Goal: Purchase product/service

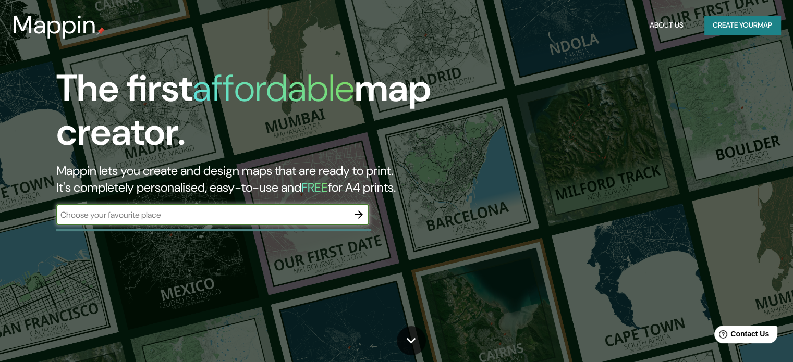
click at [290, 212] on input "text" at bounding box center [202, 215] width 292 height 12
type input "boruca"
click at [362, 214] on icon "button" at bounding box center [359, 215] width 8 height 8
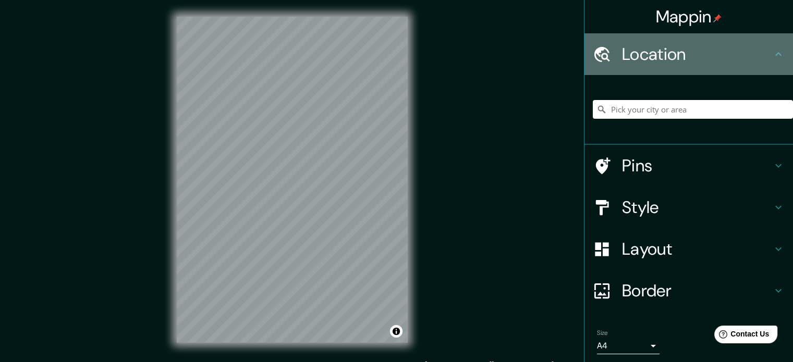
click at [713, 54] on h4 "Location" at bounding box center [697, 54] width 150 height 21
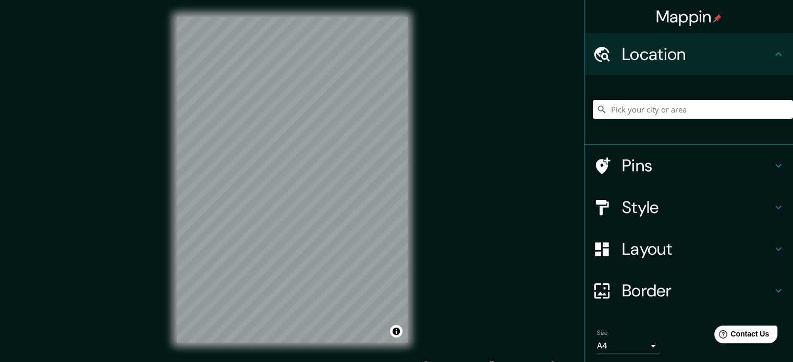
click at [692, 106] on input "Pick your city or area" at bounding box center [693, 109] width 200 height 19
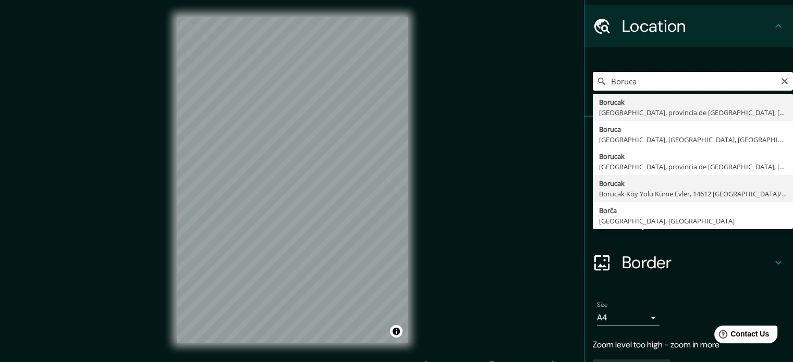
scroll to position [4, 0]
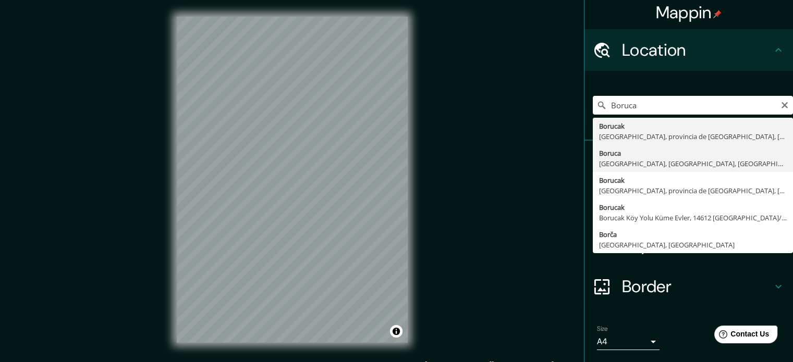
type input "[GEOGRAPHIC_DATA], [GEOGRAPHIC_DATA], [GEOGRAPHIC_DATA], [GEOGRAPHIC_DATA]"
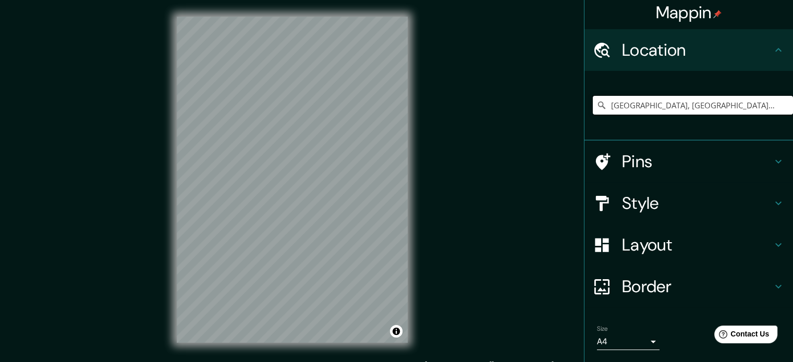
scroll to position [0, 0]
click at [646, 202] on h4 "Style" at bounding box center [697, 203] width 150 height 21
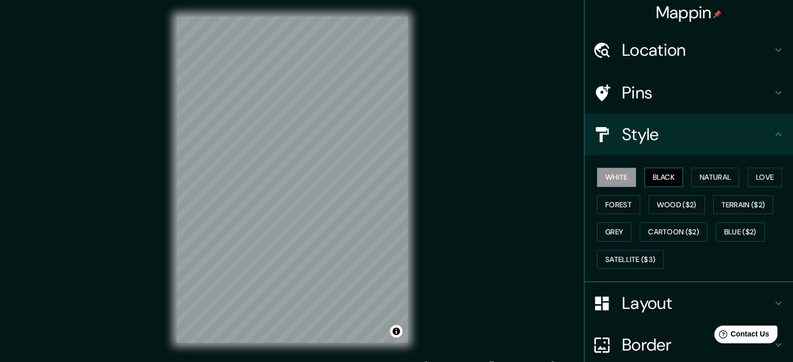
click at [653, 182] on button "Black" at bounding box center [663, 177] width 39 height 19
click at [702, 173] on button "Natural" at bounding box center [715, 177] width 48 height 19
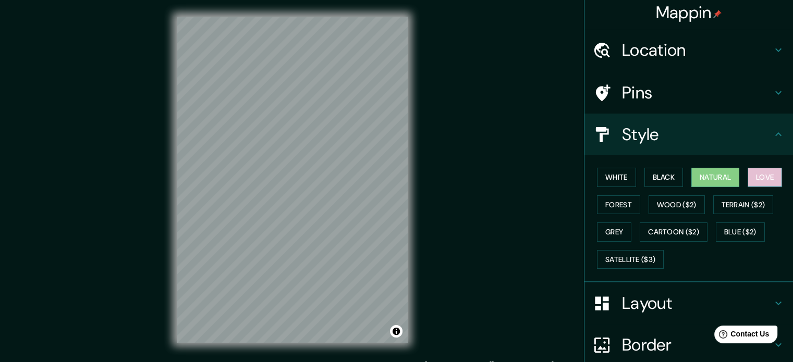
click at [748, 177] on button "Love" at bounding box center [765, 177] width 34 height 19
click at [671, 203] on button "Wood ($2)" at bounding box center [677, 205] width 56 height 19
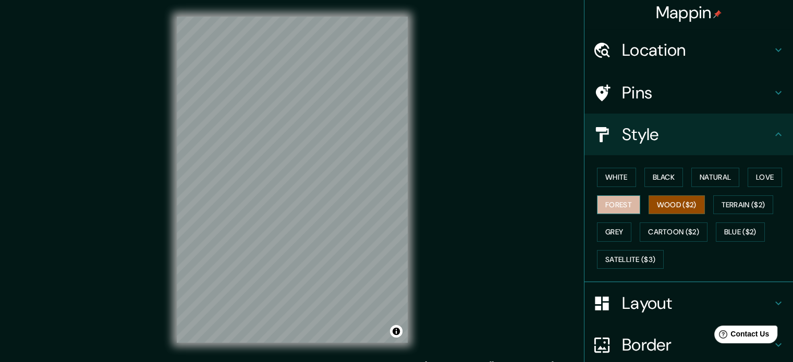
click at [616, 199] on button "Forest" at bounding box center [618, 205] width 43 height 19
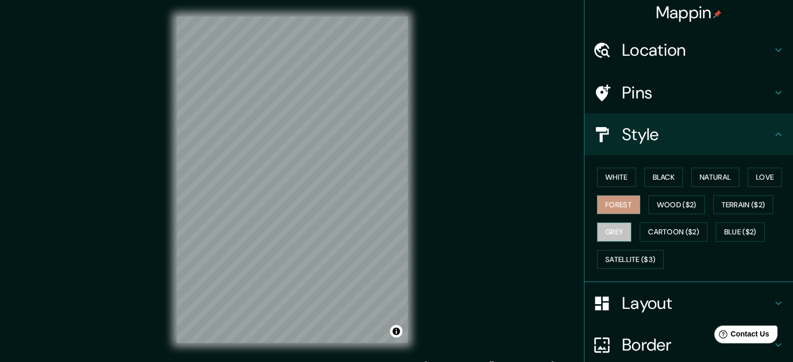
click at [607, 229] on button "Grey" at bounding box center [614, 232] width 34 height 19
click at [609, 204] on button "Forest" at bounding box center [618, 205] width 43 height 19
click at [610, 224] on button "Grey" at bounding box center [614, 232] width 34 height 19
click at [612, 209] on button "Forest" at bounding box center [618, 205] width 43 height 19
click at [615, 226] on button "Grey" at bounding box center [614, 232] width 34 height 19
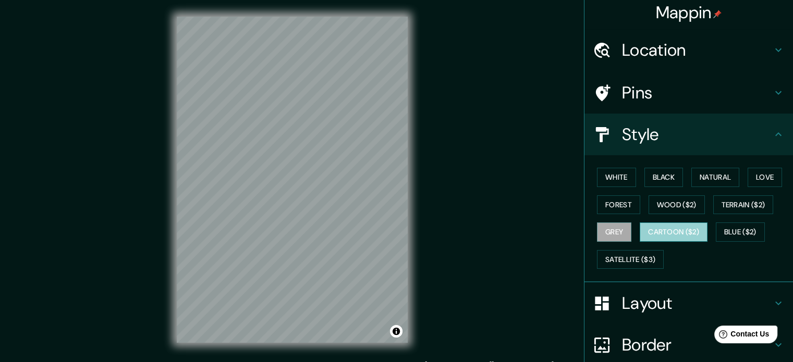
click at [653, 226] on button "Cartoon ($2)" at bounding box center [674, 232] width 68 height 19
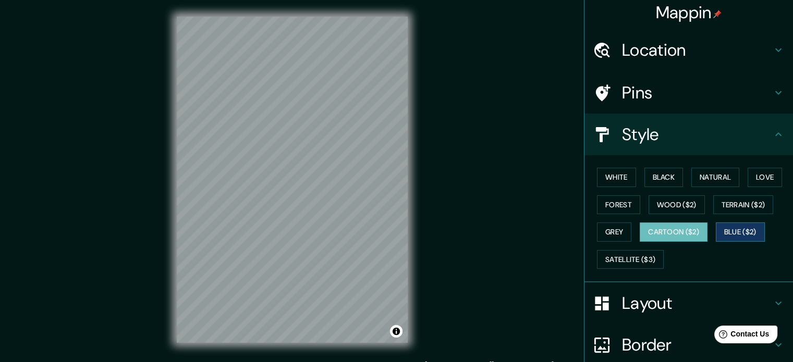
click at [725, 227] on button "Blue ($2)" at bounding box center [740, 232] width 49 height 19
click at [628, 255] on button "Satellite ($3)" at bounding box center [630, 259] width 67 height 19
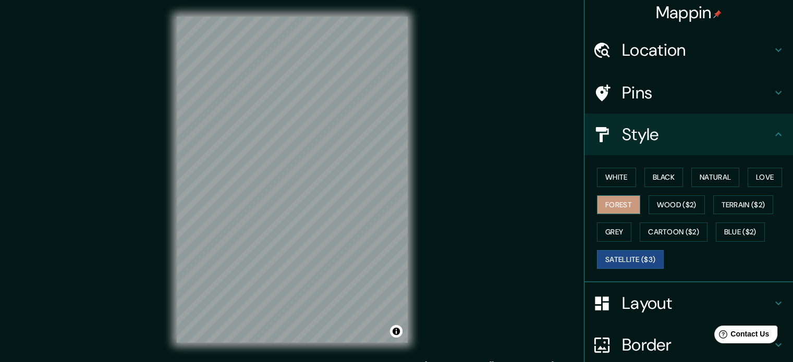
click at [604, 207] on button "Forest" at bounding box center [618, 205] width 43 height 19
click at [601, 227] on button "Grey" at bounding box center [614, 232] width 34 height 19
click at [600, 259] on button "Satellite ($3)" at bounding box center [630, 259] width 67 height 19
click at [610, 208] on button "Forest" at bounding box center [618, 205] width 43 height 19
click at [615, 227] on button "Grey" at bounding box center [614, 232] width 34 height 19
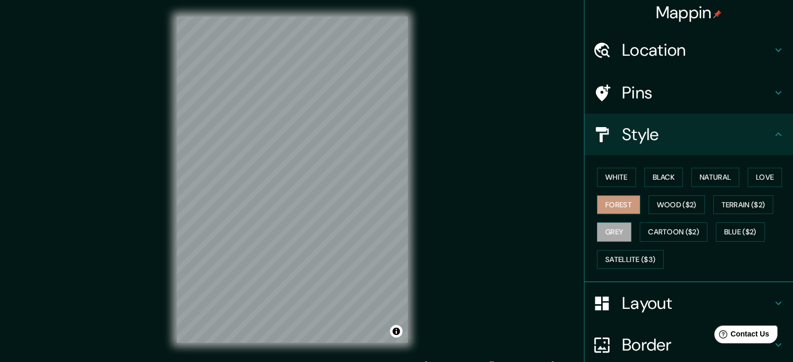
click at [613, 211] on button "Forest" at bounding box center [618, 205] width 43 height 19
click at [625, 180] on button "White" at bounding box center [616, 177] width 39 height 19
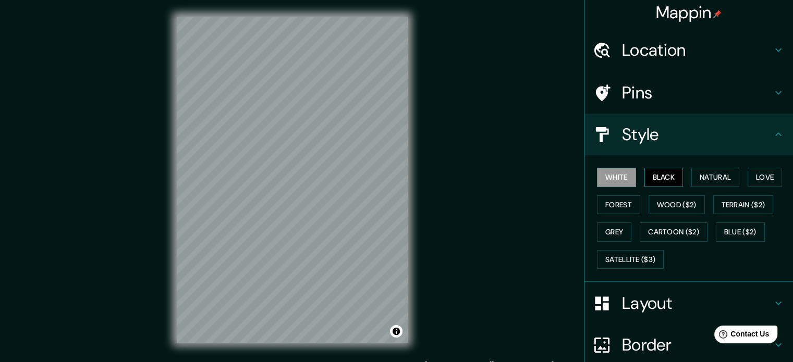
click at [652, 175] on button "Black" at bounding box center [663, 177] width 39 height 19
click at [699, 173] on button "Natural" at bounding box center [715, 177] width 48 height 19
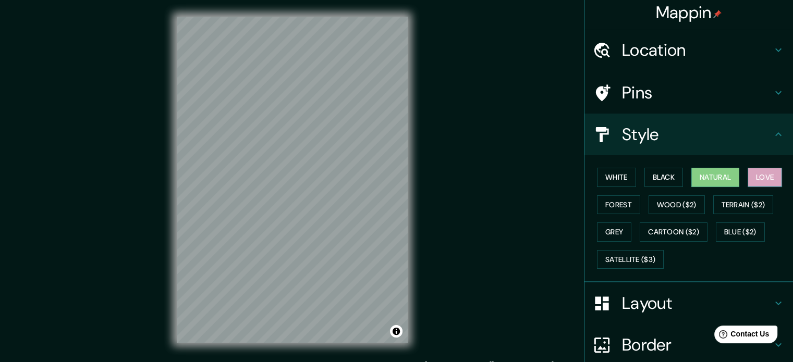
click at [761, 174] on button "Love" at bounding box center [765, 177] width 34 height 19
click at [620, 204] on button "Forest" at bounding box center [618, 205] width 43 height 19
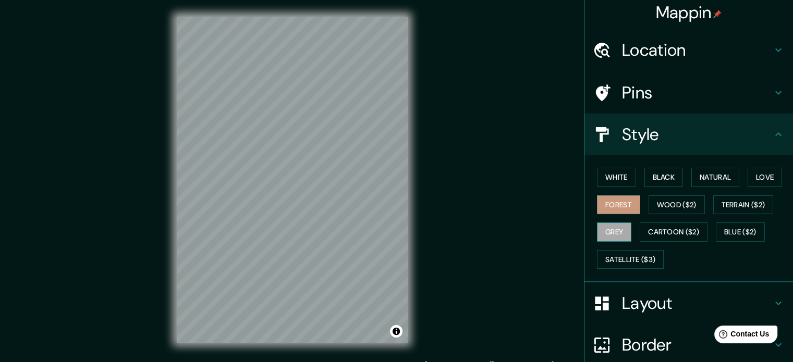
click at [611, 224] on button "Grey" at bounding box center [614, 232] width 34 height 19
click at [614, 208] on button "Forest" at bounding box center [618, 205] width 43 height 19
click at [649, 201] on button "Wood ($2)" at bounding box center [677, 205] width 56 height 19
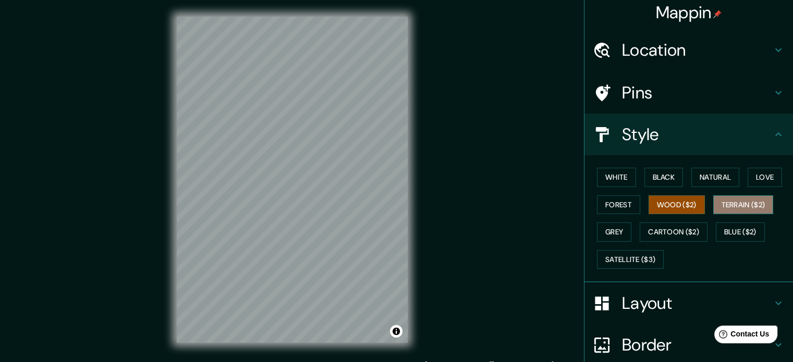
click at [722, 206] on button "Terrain ($2)" at bounding box center [743, 205] width 60 height 19
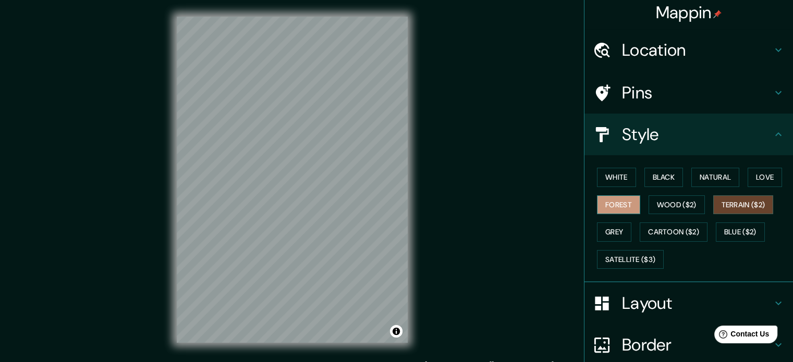
click at [622, 208] on button "Forest" at bounding box center [618, 205] width 43 height 19
click at [597, 240] on button "Grey" at bounding box center [614, 232] width 34 height 19
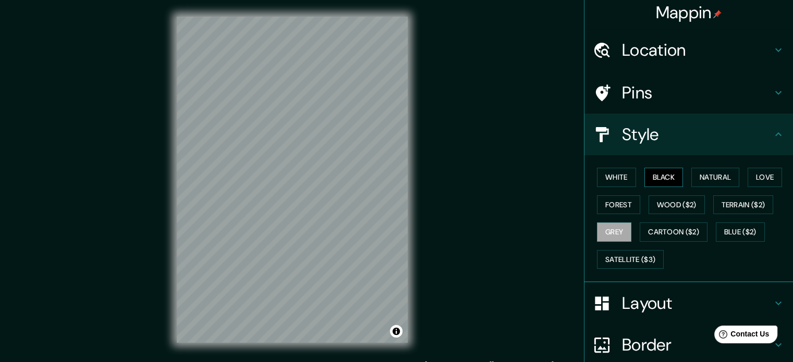
click at [665, 179] on button "Black" at bounding box center [663, 177] width 39 height 19
click at [616, 209] on button "Forest" at bounding box center [618, 205] width 43 height 19
click at [612, 218] on div "White Black Natural Love Forest Wood ($2) Terrain ($2) Grey Cartoon ($2) Blue (…" at bounding box center [693, 218] width 200 height 109
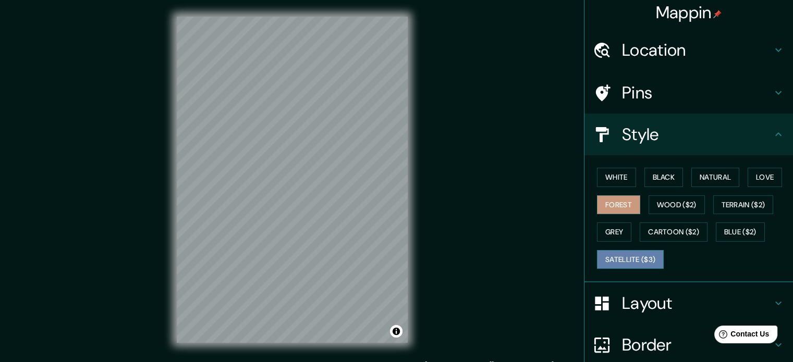
click at [642, 258] on button "Satellite ($3)" at bounding box center [630, 259] width 67 height 19
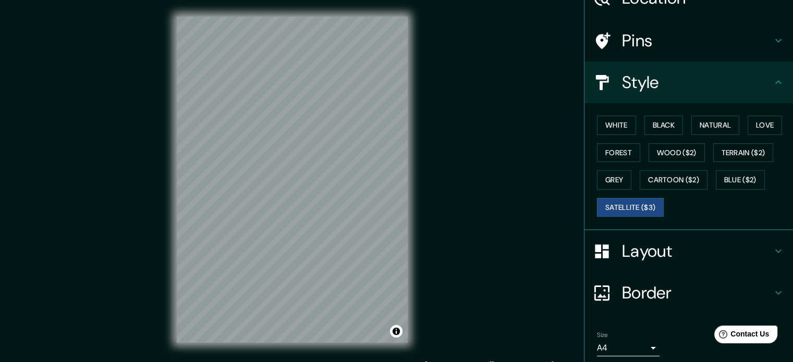
click at [674, 255] on h4 "Layout" at bounding box center [697, 251] width 150 height 21
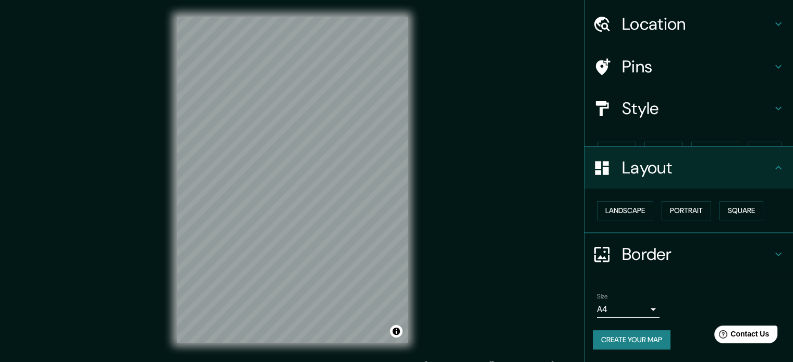
scroll to position [11, 0]
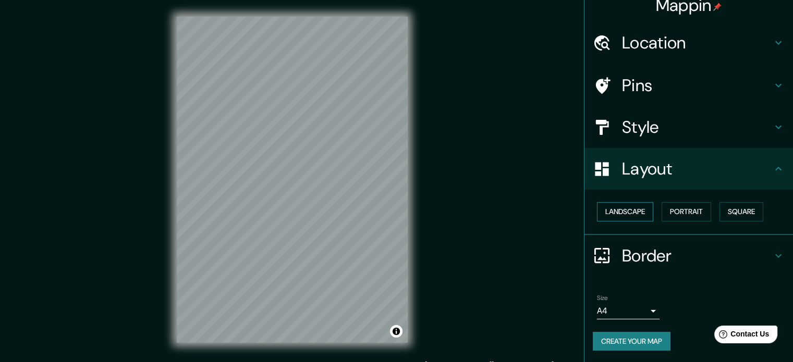
click at [612, 208] on button "Landscape" at bounding box center [625, 211] width 56 height 19
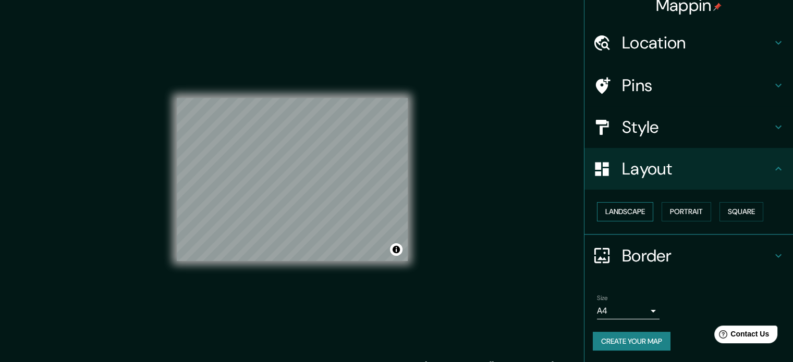
click at [632, 206] on button "Landscape" at bounding box center [625, 211] width 56 height 19
click at [663, 205] on button "Portrait" at bounding box center [687, 211] width 50 height 19
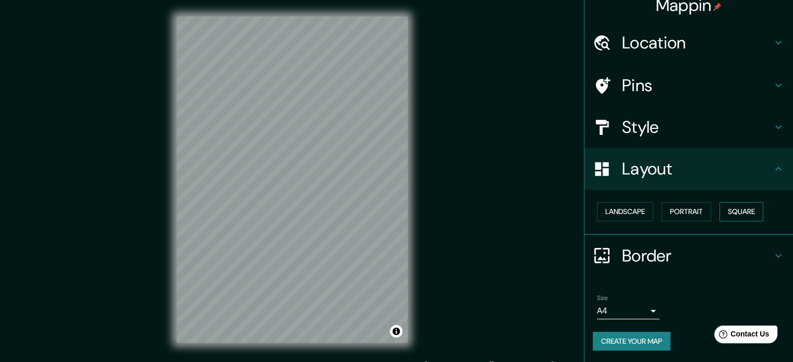
click at [724, 216] on button "Square" at bounding box center [742, 211] width 44 height 19
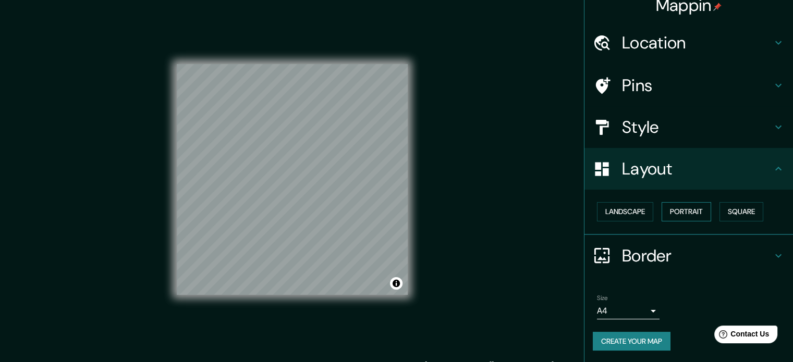
click at [692, 214] on button "Portrait" at bounding box center [687, 211] width 50 height 19
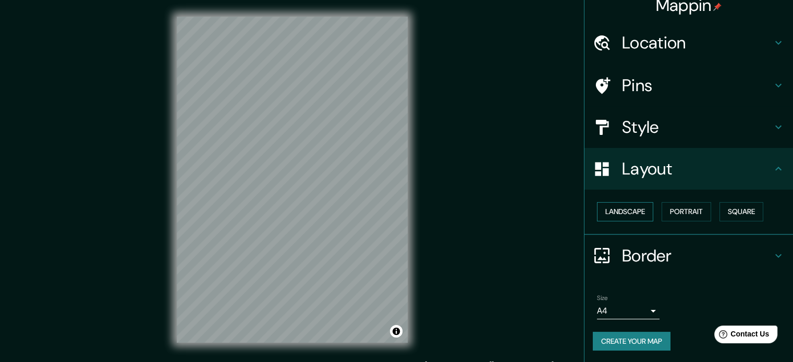
click at [628, 208] on button "Landscape" at bounding box center [625, 211] width 56 height 19
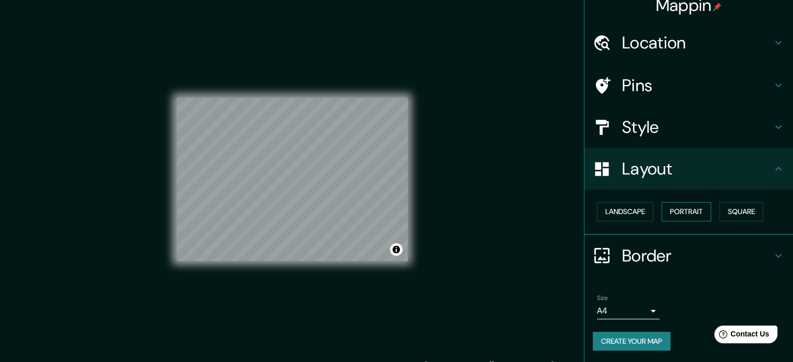
click at [664, 210] on button "Portrait" at bounding box center [687, 211] width 50 height 19
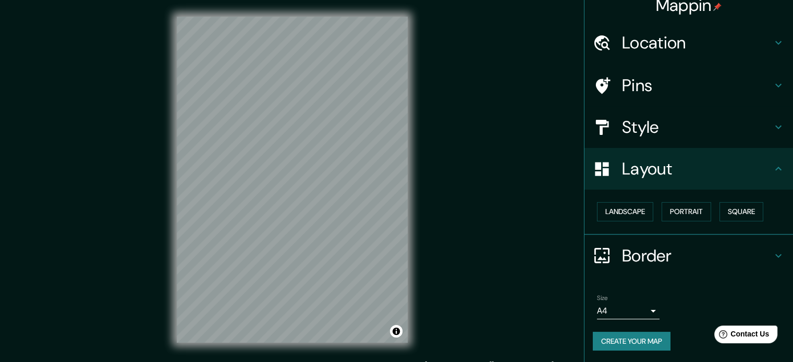
scroll to position [14, 0]
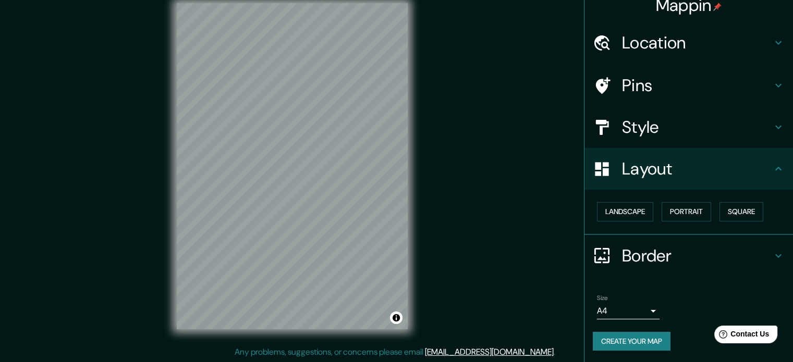
click at [663, 250] on h4 "Border" at bounding box center [697, 256] width 150 height 21
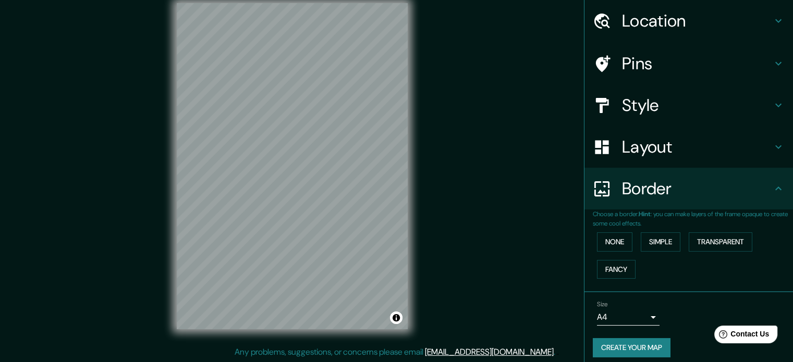
scroll to position [40, 0]
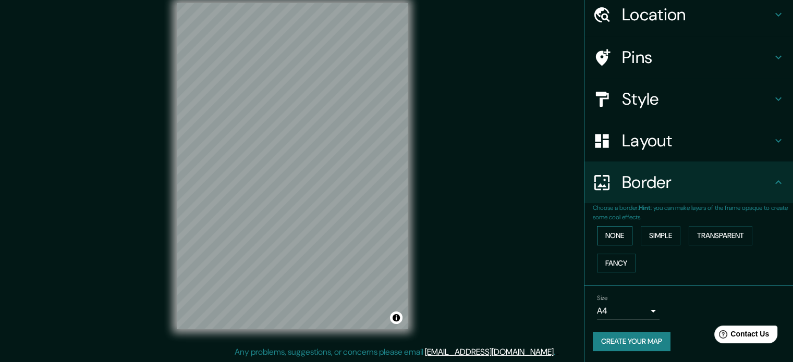
click at [612, 235] on button "None" at bounding box center [614, 235] width 35 height 19
click at [648, 231] on button "Simple" at bounding box center [661, 235] width 40 height 19
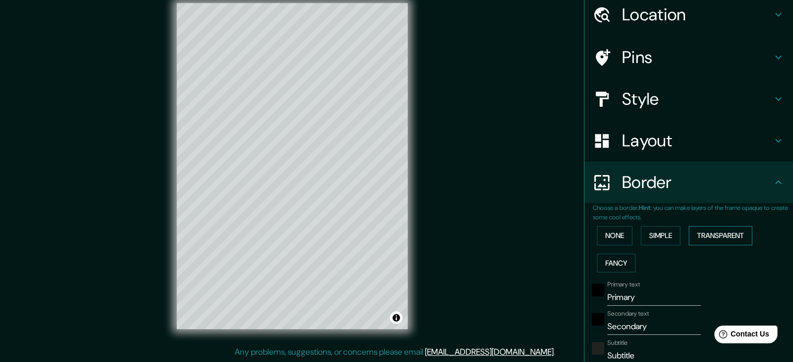
click at [696, 233] on button "Transparent" at bounding box center [721, 235] width 64 height 19
click at [601, 260] on button "Fancy" at bounding box center [616, 263] width 39 height 19
click at [603, 241] on button "None" at bounding box center [614, 235] width 35 height 19
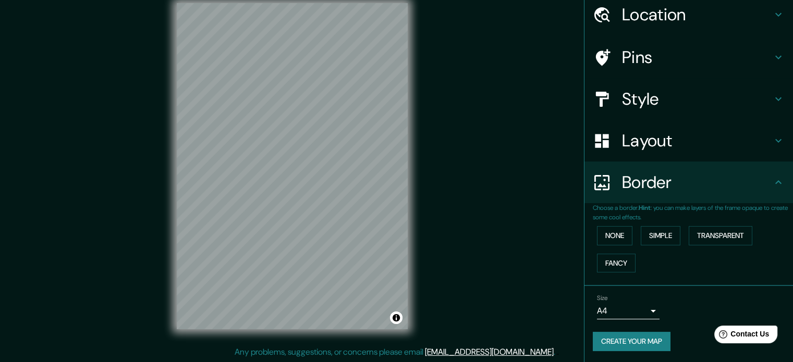
click at [624, 339] on button "Create your map" at bounding box center [632, 341] width 78 height 19
click at [647, 338] on button "Create your map" at bounding box center [632, 341] width 78 height 19
click at [594, 338] on button "Create your map" at bounding box center [632, 341] width 78 height 19
click at [594, 338] on div "Create your map" at bounding box center [689, 341] width 192 height 19
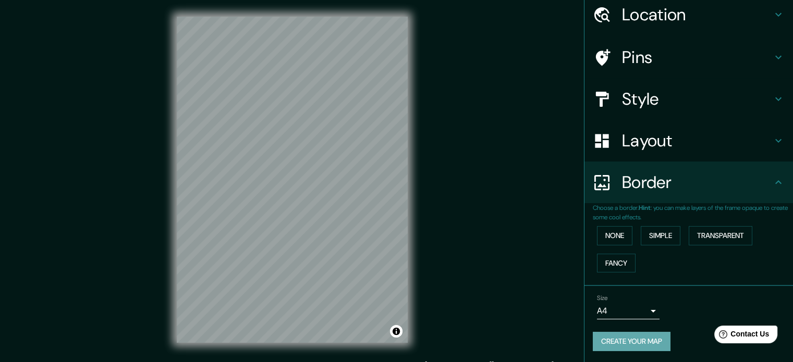
click at [620, 337] on button "Create your map" at bounding box center [632, 341] width 78 height 19
click at [620, 337] on div "Create your map" at bounding box center [689, 341] width 192 height 19
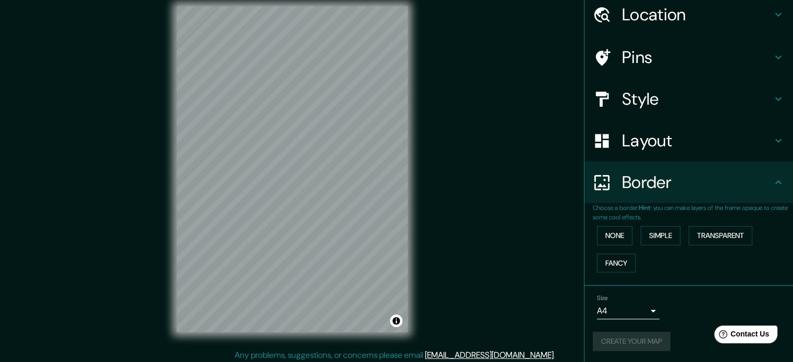
scroll to position [14, 0]
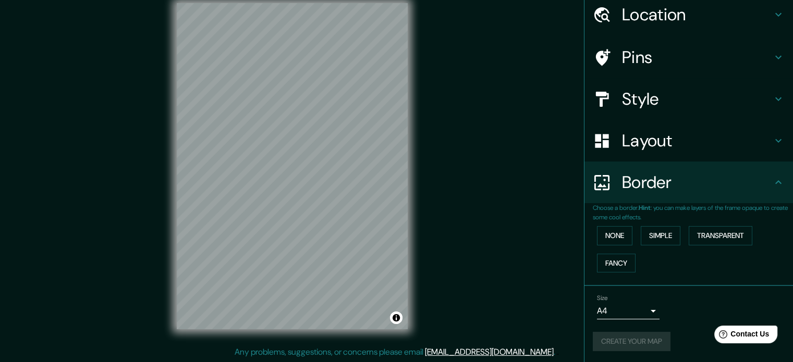
click at [647, 312] on body "Mappin Location [GEOGRAPHIC_DATA], [GEOGRAPHIC_DATA], [GEOGRAPHIC_DATA], [GEOGR…" at bounding box center [396, 167] width 793 height 362
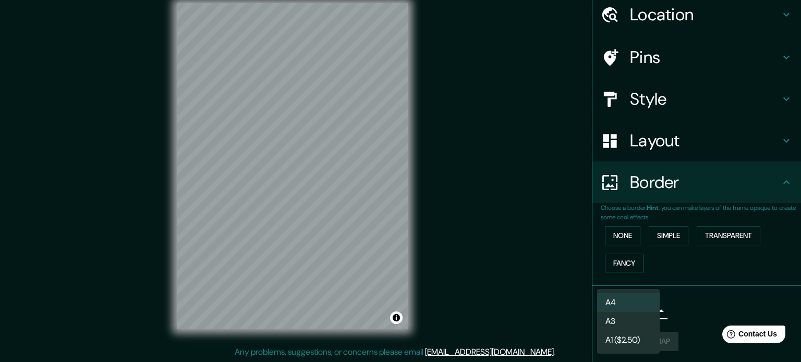
click at [673, 303] on div at bounding box center [400, 181] width 801 height 362
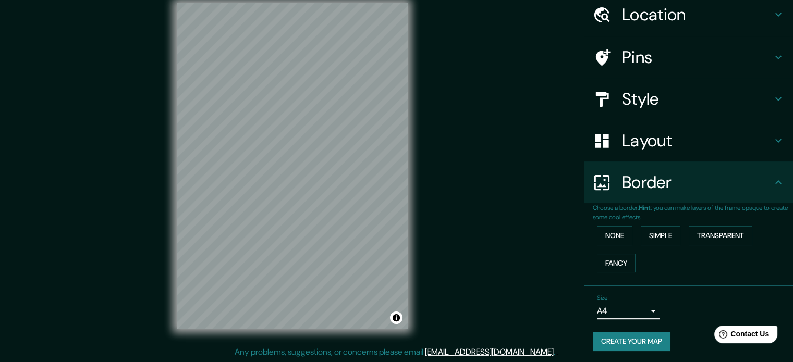
click at [651, 334] on button "Create your map" at bounding box center [632, 341] width 78 height 19
click at [651, 335] on div "Create your map" at bounding box center [689, 341] width 192 height 19
click at [652, 335] on div "Create your map" at bounding box center [689, 341] width 192 height 19
click at [653, 335] on div "Create your map" at bounding box center [689, 341] width 192 height 19
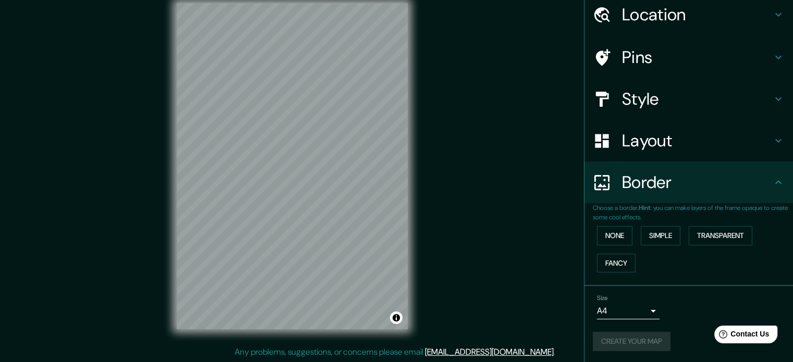
click at [653, 335] on div "Create your map" at bounding box center [689, 341] width 192 height 19
click at [655, 334] on div "Create your map" at bounding box center [689, 341] width 192 height 19
click at [656, 333] on div "Create your map" at bounding box center [689, 341] width 192 height 19
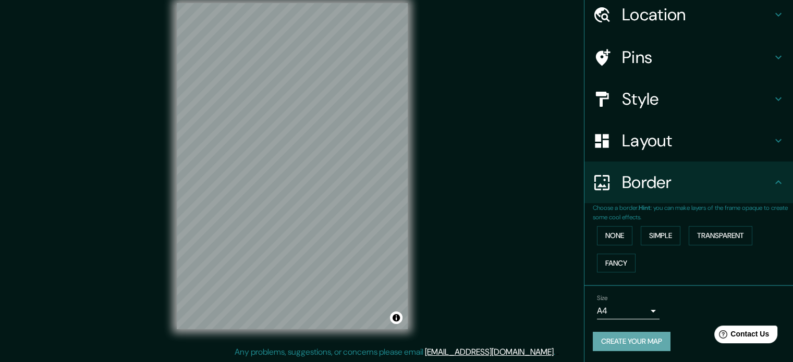
click at [627, 343] on button "Create your map" at bounding box center [632, 341] width 78 height 19
click at [651, 335] on button "Create your map" at bounding box center [632, 341] width 78 height 19
